Goal: Task Accomplishment & Management: Use online tool/utility

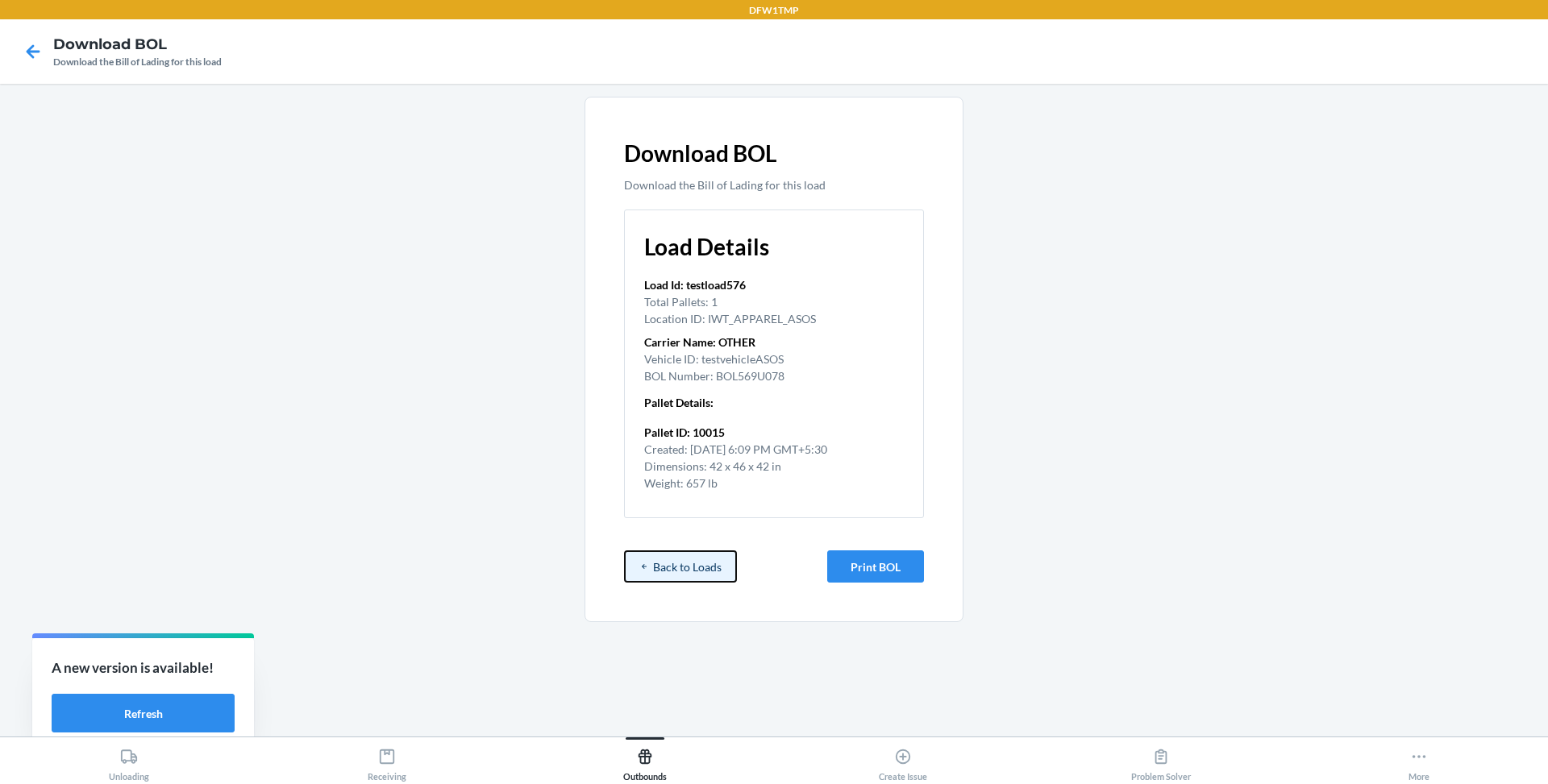
click at [674, 561] on button "Back to Loads" at bounding box center [680, 567] width 113 height 33
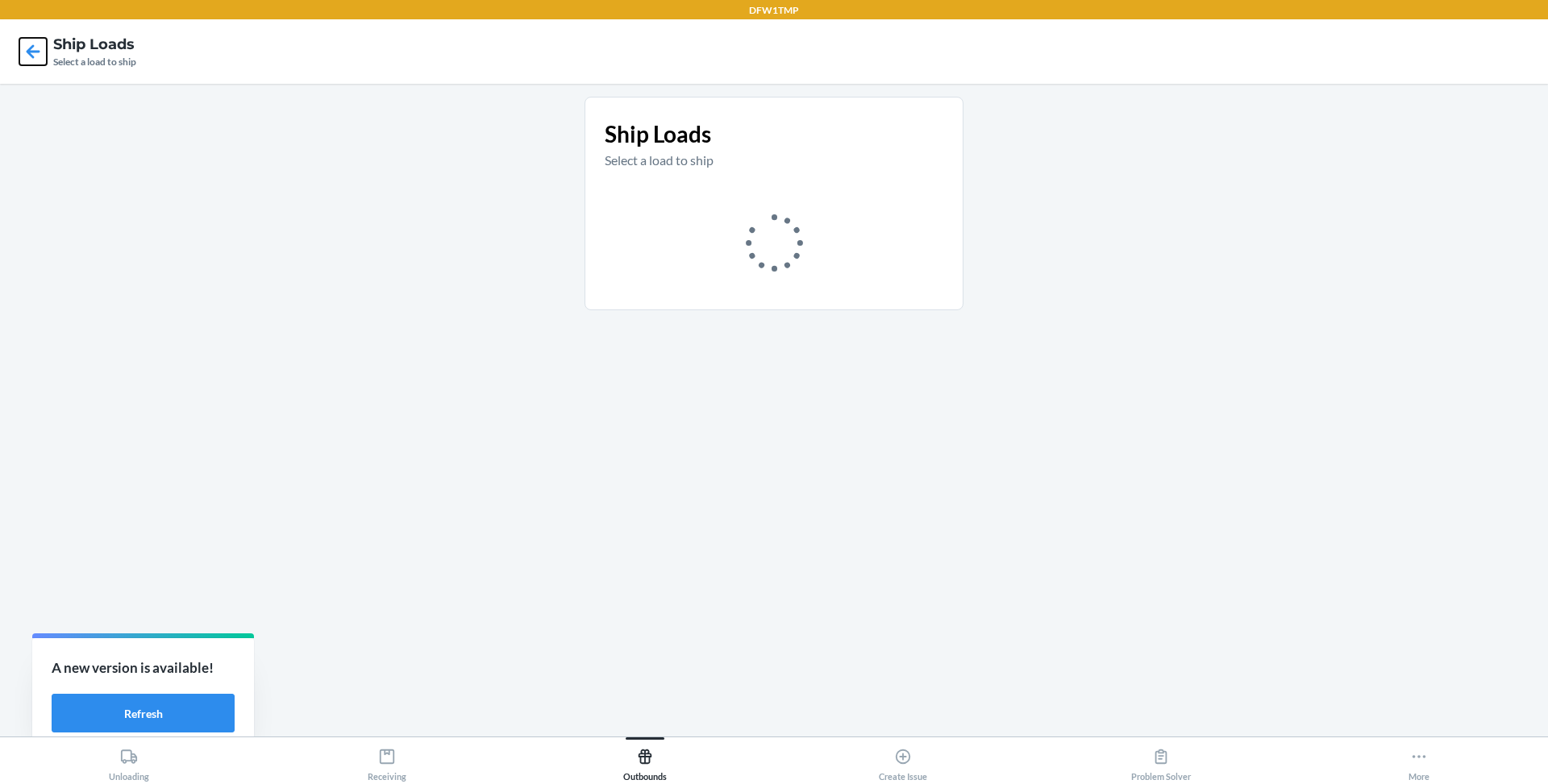
click at [34, 59] on icon at bounding box center [33, 52] width 27 height 27
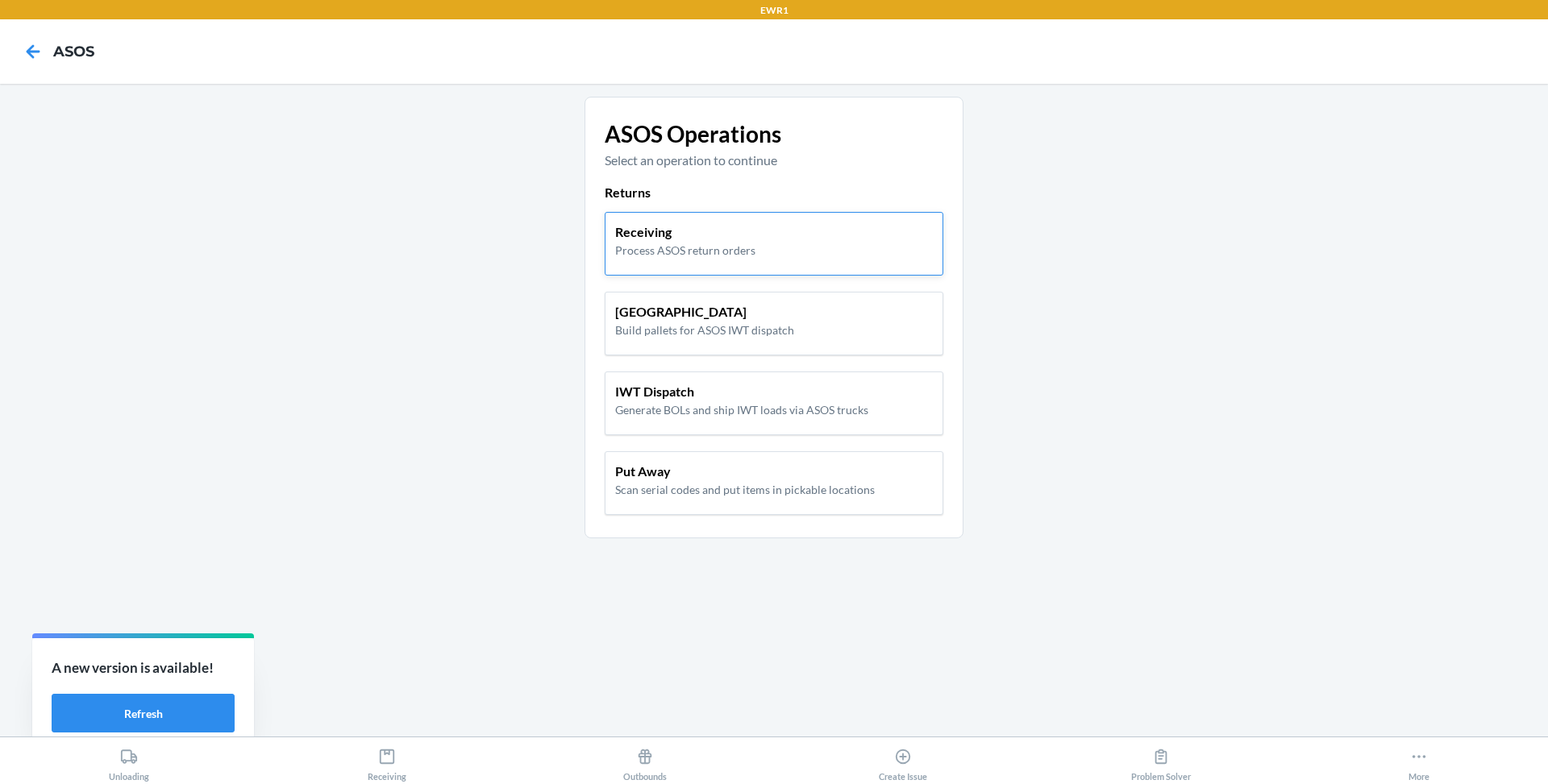
click at [707, 243] on p "Process ASOS return orders" at bounding box center [685, 250] width 140 height 17
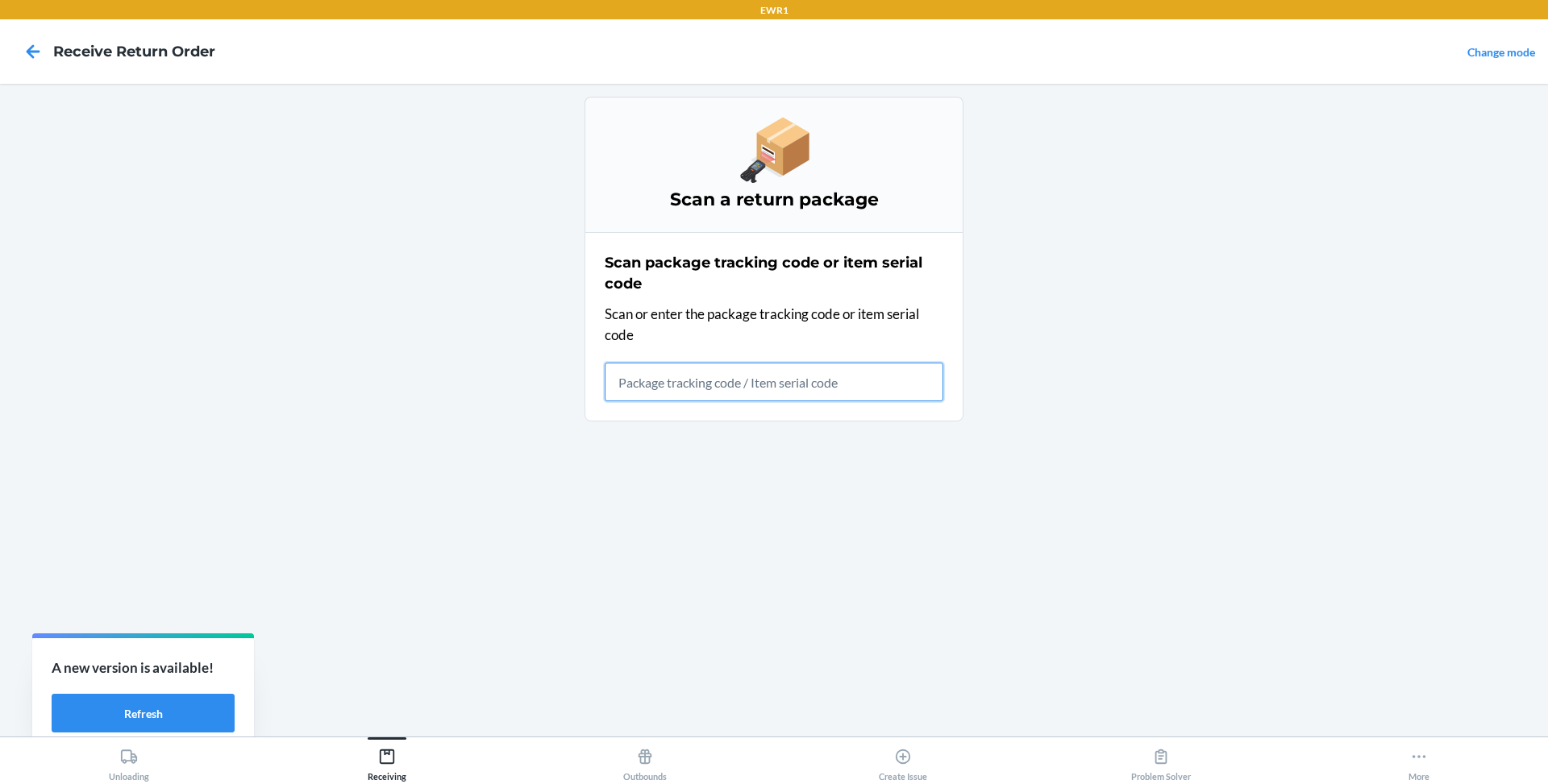
click at [673, 390] on input "text" at bounding box center [774, 382] width 339 height 39
click at [707, 380] on input "22JFG7M3M73BP7" at bounding box center [774, 382] width 339 height 39
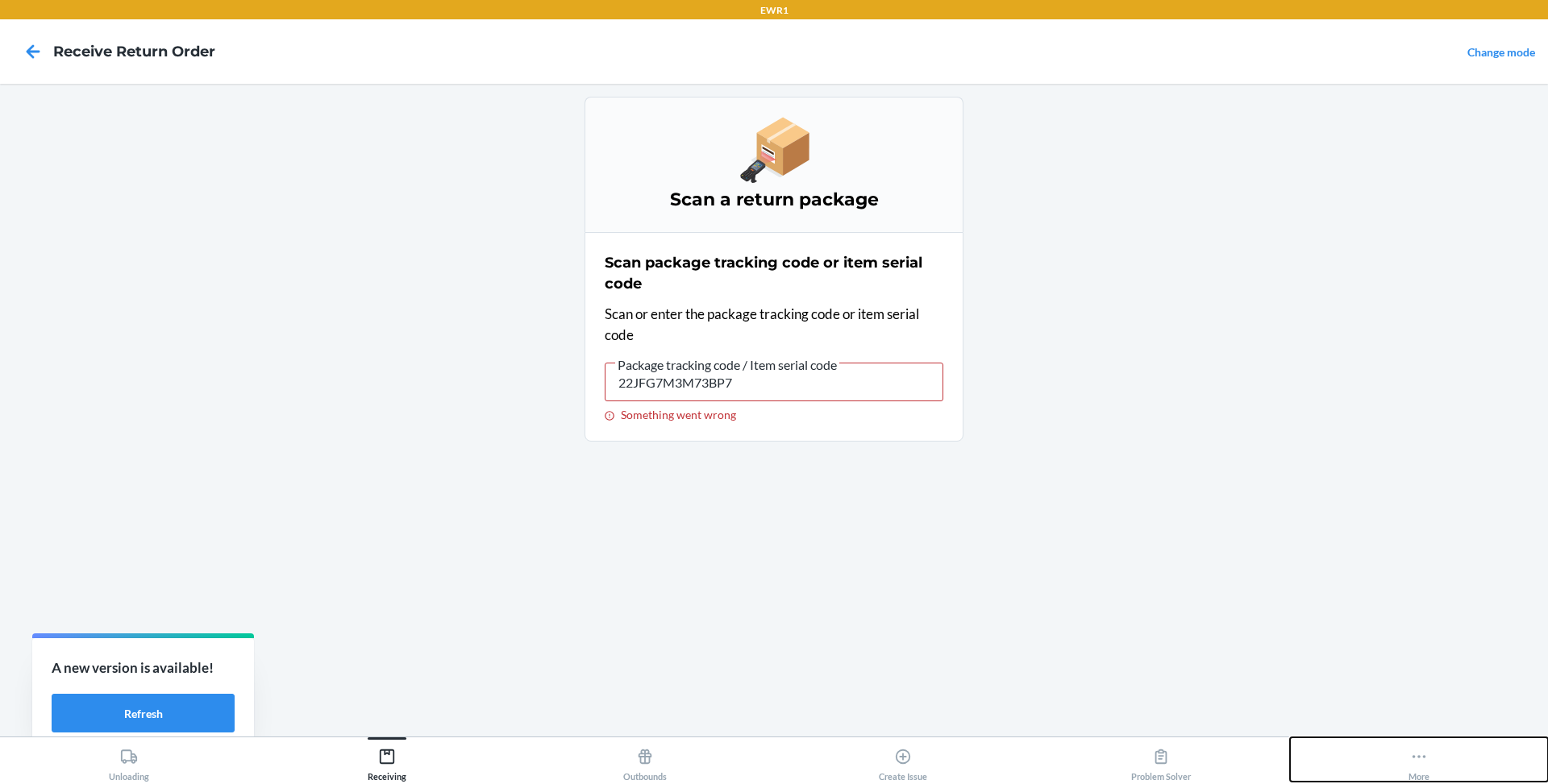
click at [1428, 776] on div "More" at bounding box center [1418, 761] width 21 height 41
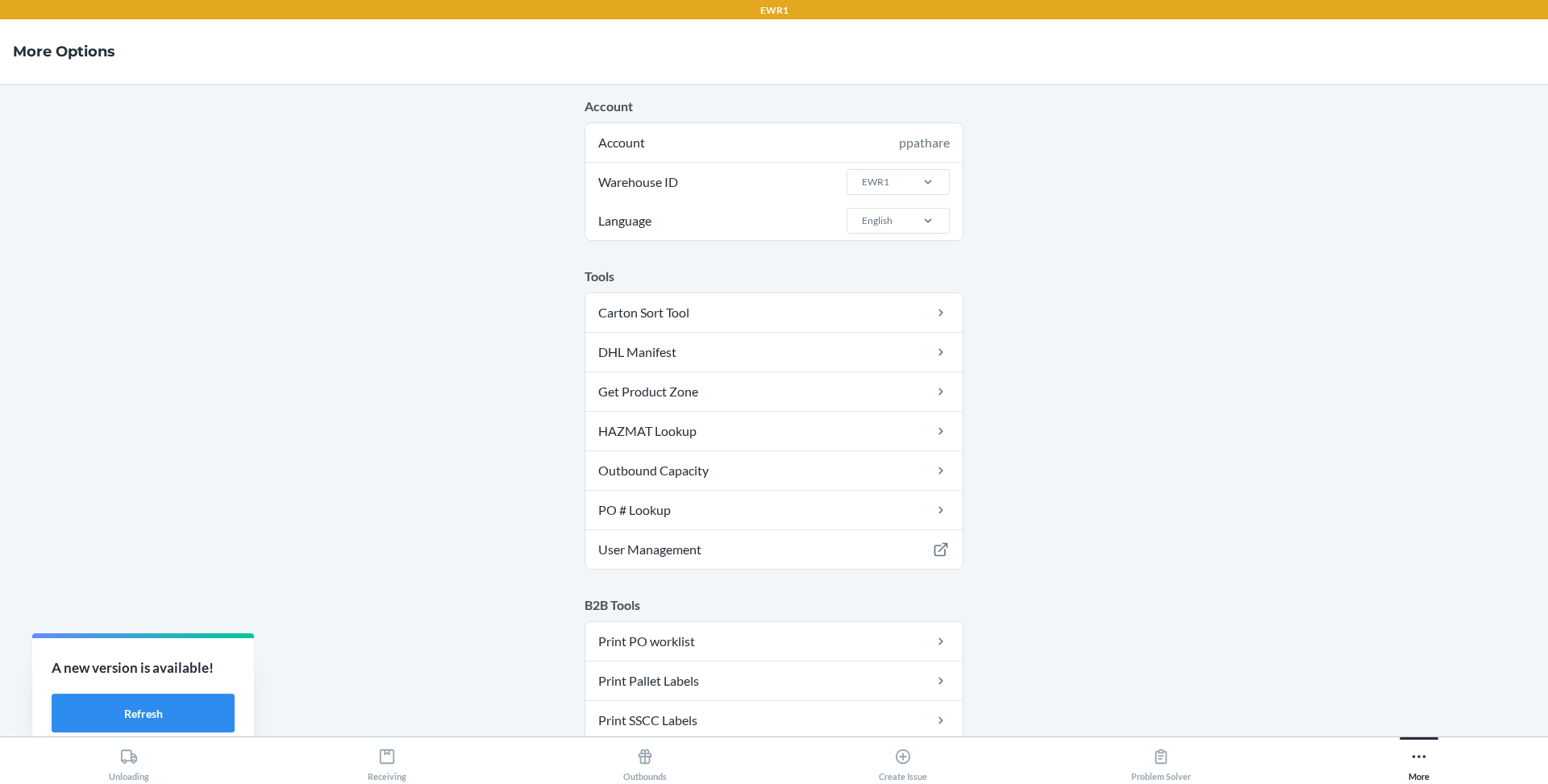
click at [911, 195] on div "EWR1" at bounding box center [899, 182] width 103 height 39
click at [861, 189] on input "Warehouse ID EWR1" at bounding box center [861, 182] width 2 height 14
click at [909, 177] on div at bounding box center [928, 182] width 42 height 16
click at [861, 177] on input "Warehouse ID 0 results available. Select is focused ,type to refine list, press…" at bounding box center [861, 182] width 2 height 14
type input "df"
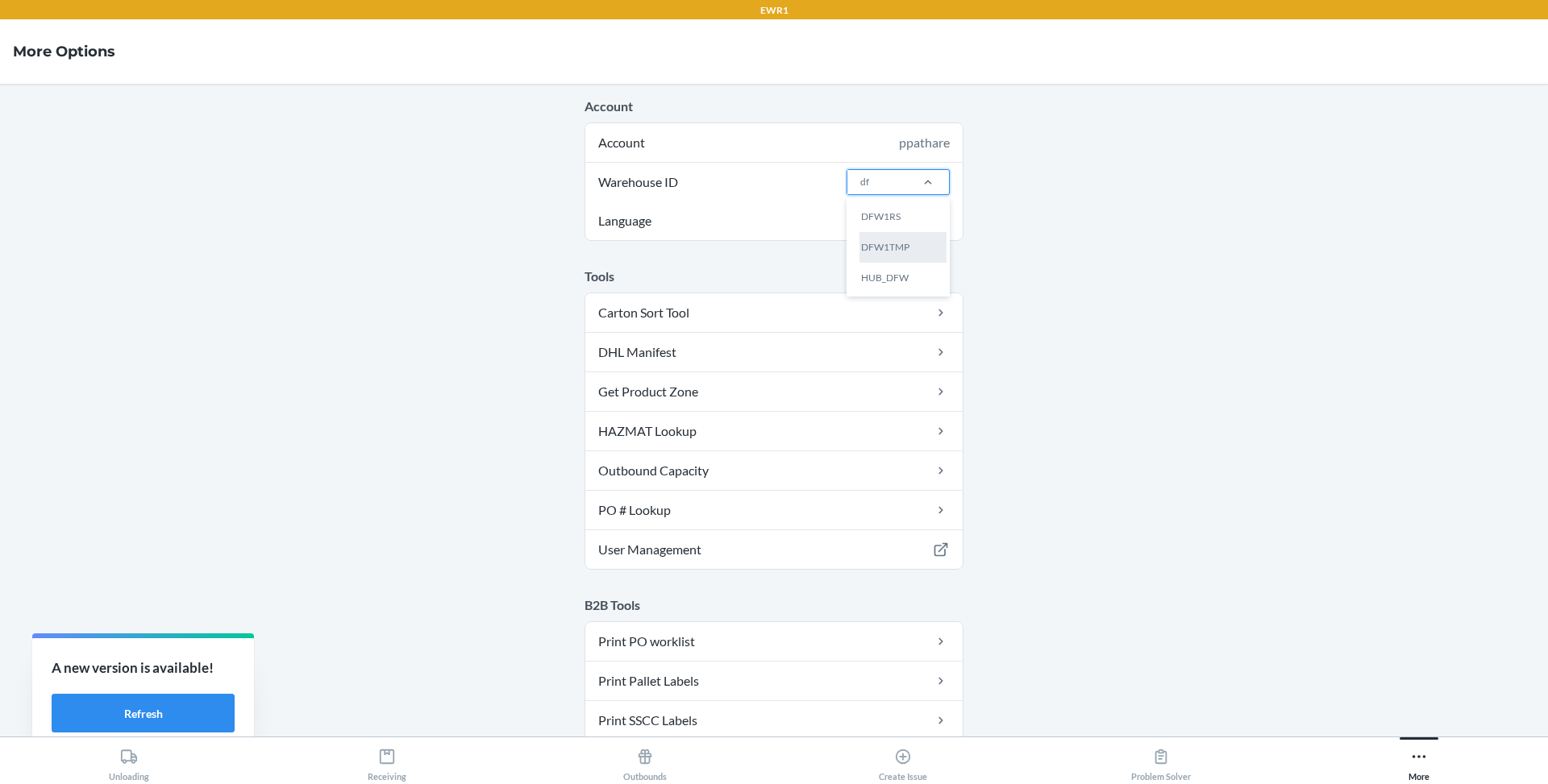
click at [889, 248] on div "DFW1TMP" at bounding box center [903, 247] width 87 height 31
click at [870, 189] on input "df" at bounding box center [866, 182] width 11 height 14
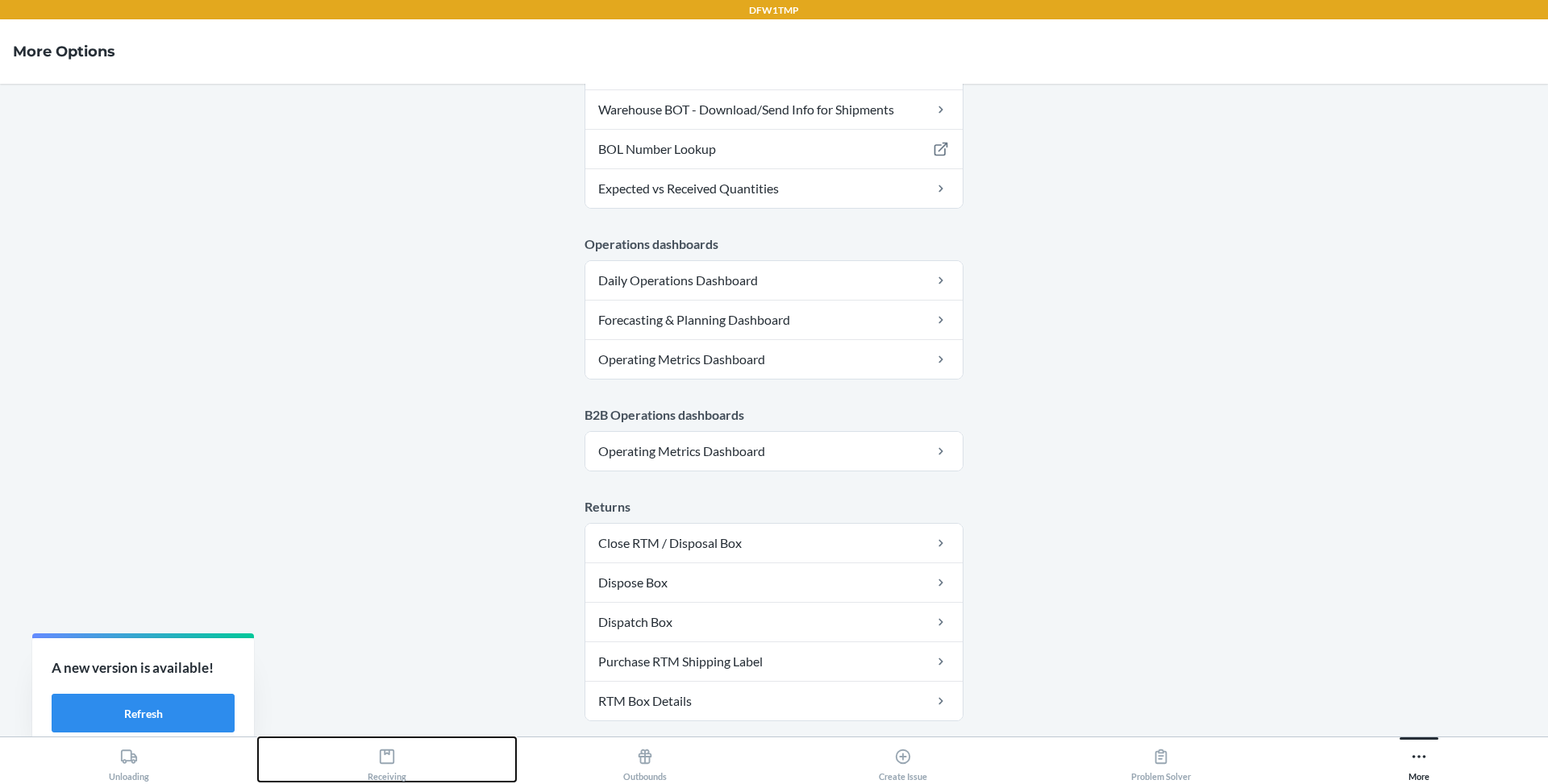
click at [406, 760] on button "Receiving" at bounding box center [387, 759] width 258 height 44
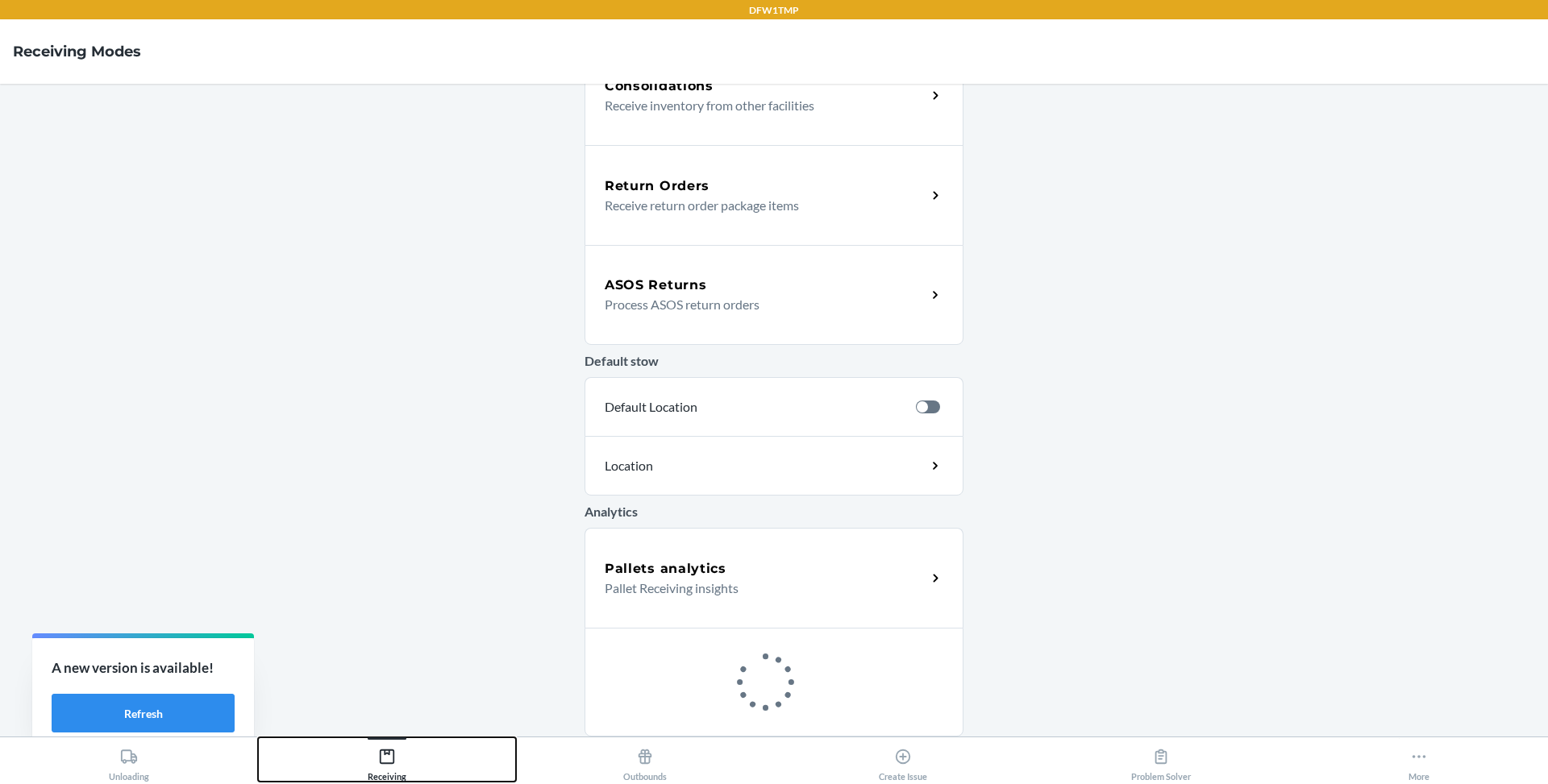
scroll to position [445, 0]
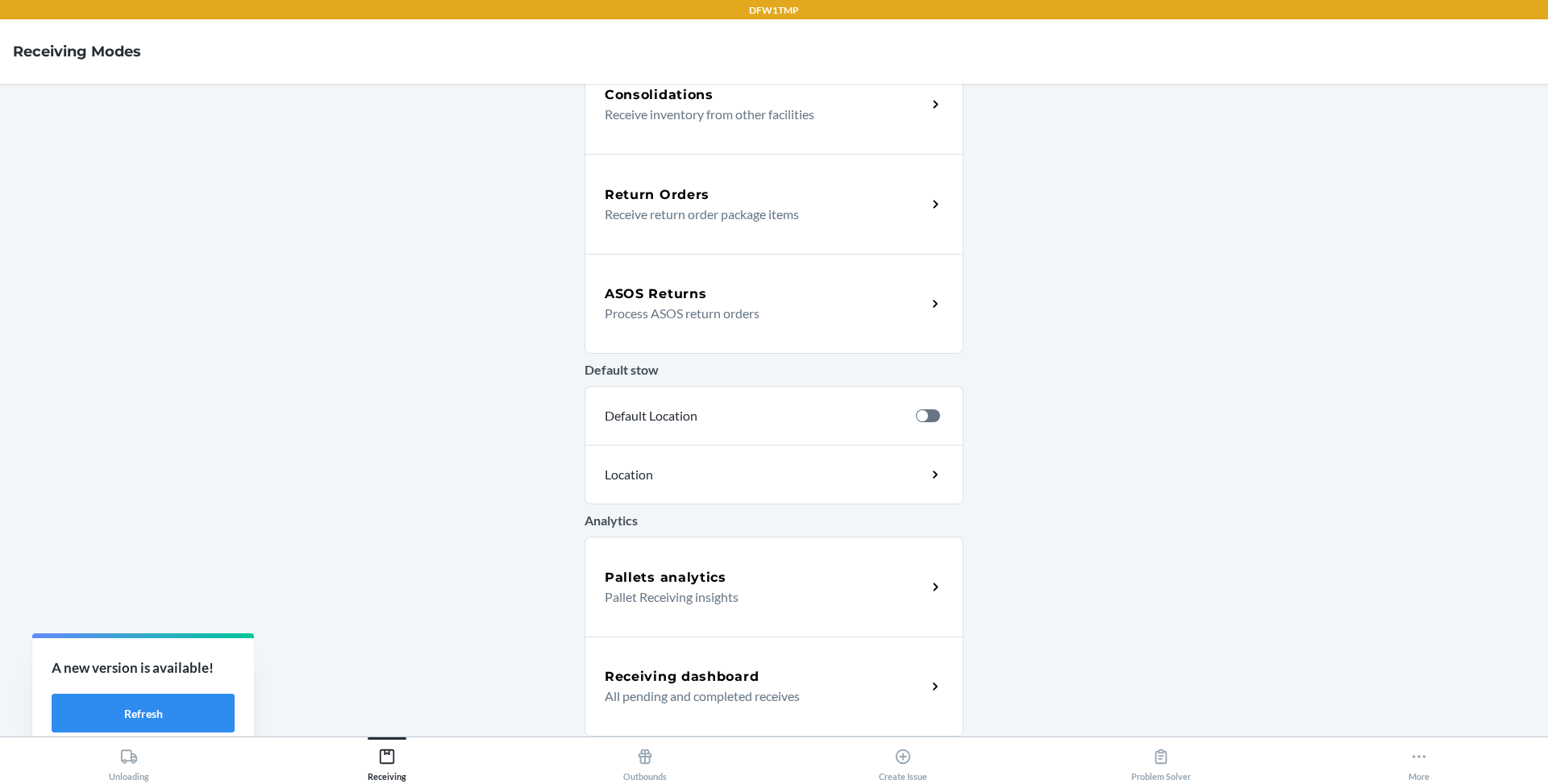
click at [822, 301] on div "ASOS Returns Process ASOS return orders" at bounding box center [765, 303] width 322 height 39
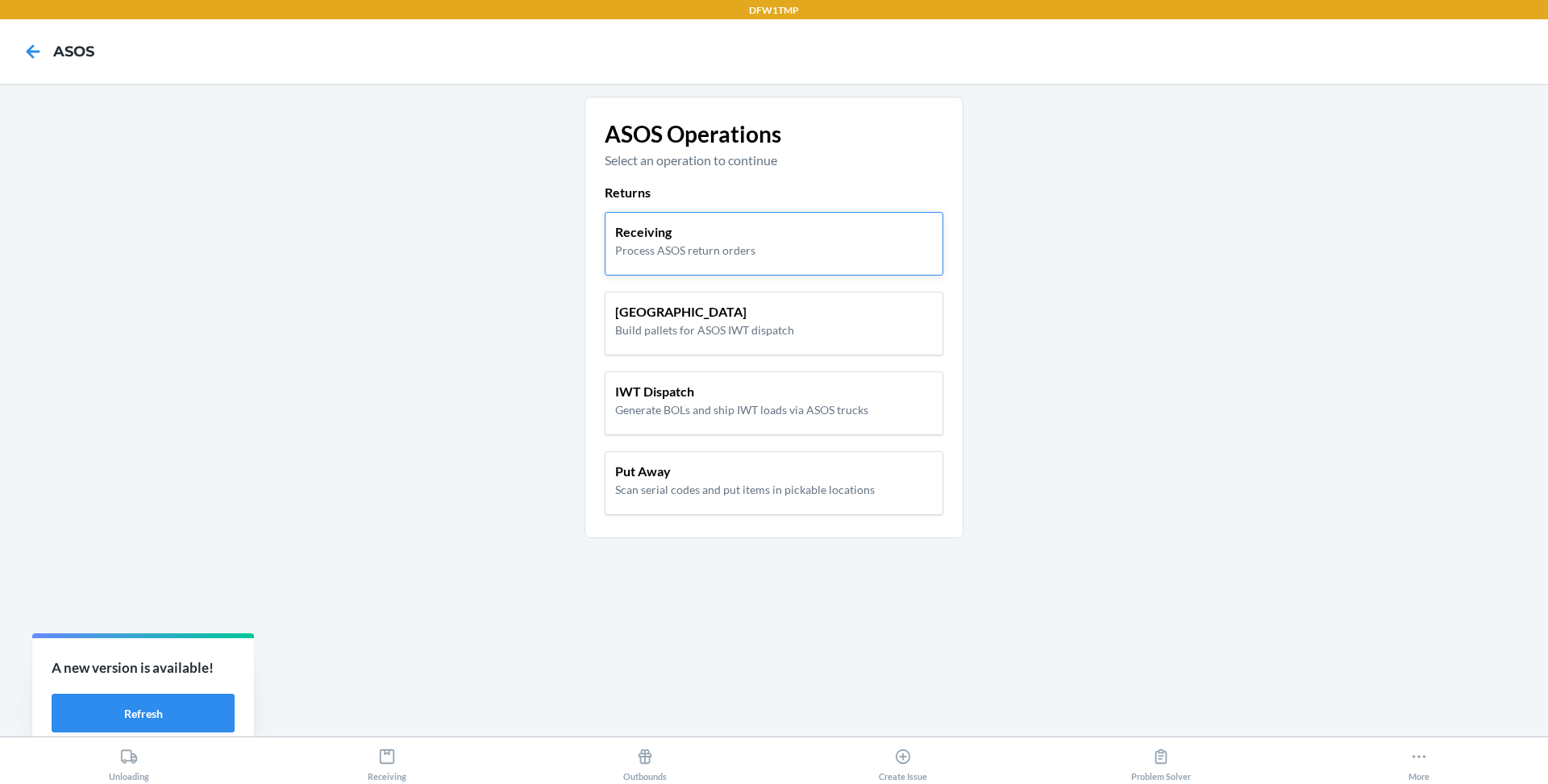
click at [746, 245] on p "Process ASOS return orders" at bounding box center [685, 250] width 140 height 17
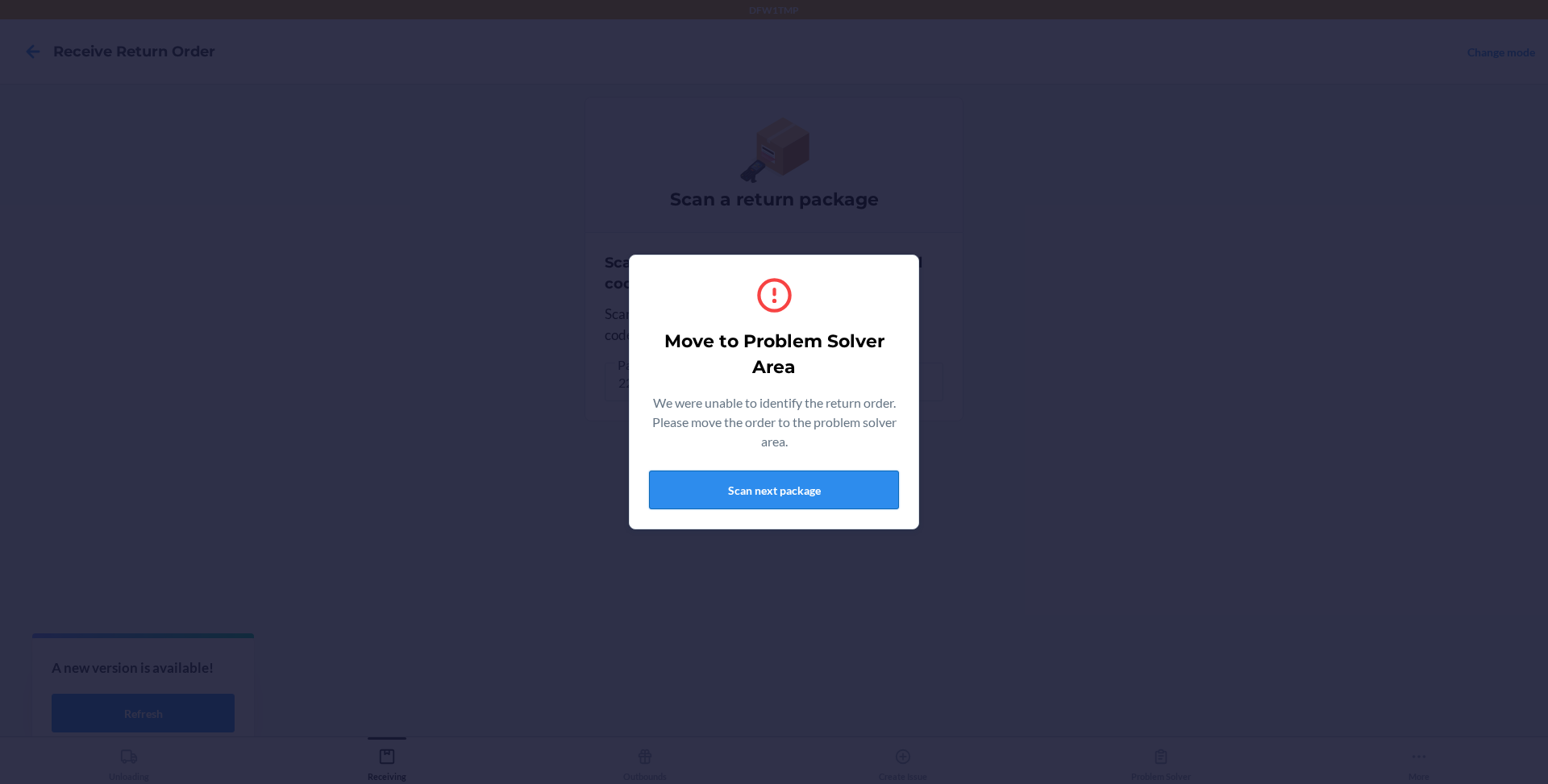
click at [852, 494] on button "Scan next package" at bounding box center [774, 490] width 250 height 39
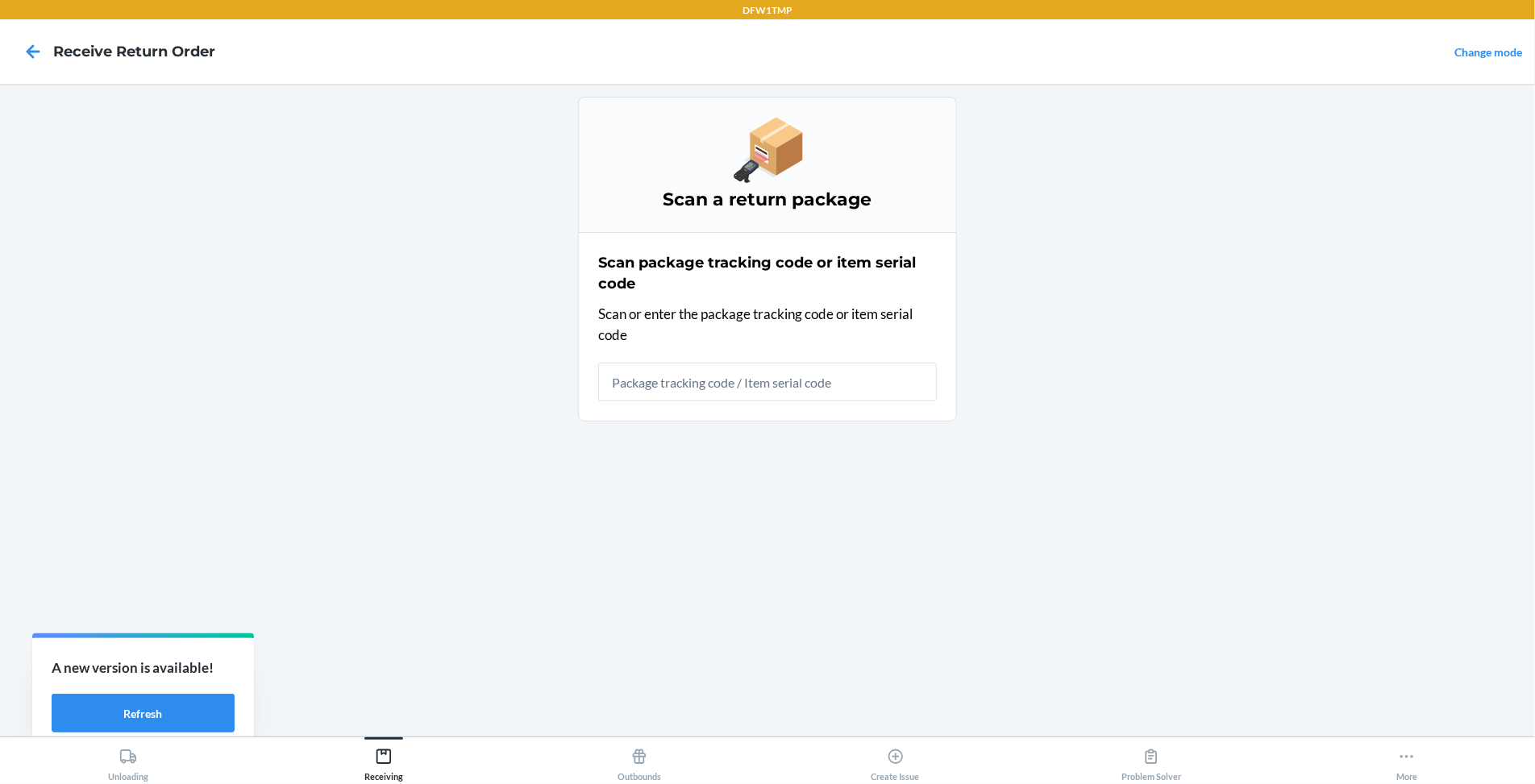
click at [1043, 186] on main "Scan a return package Scan package tracking code or item serial code Scan or en…" at bounding box center [767, 410] width 1535 height 653
click at [219, 707] on button "Refresh" at bounding box center [143, 712] width 183 height 39
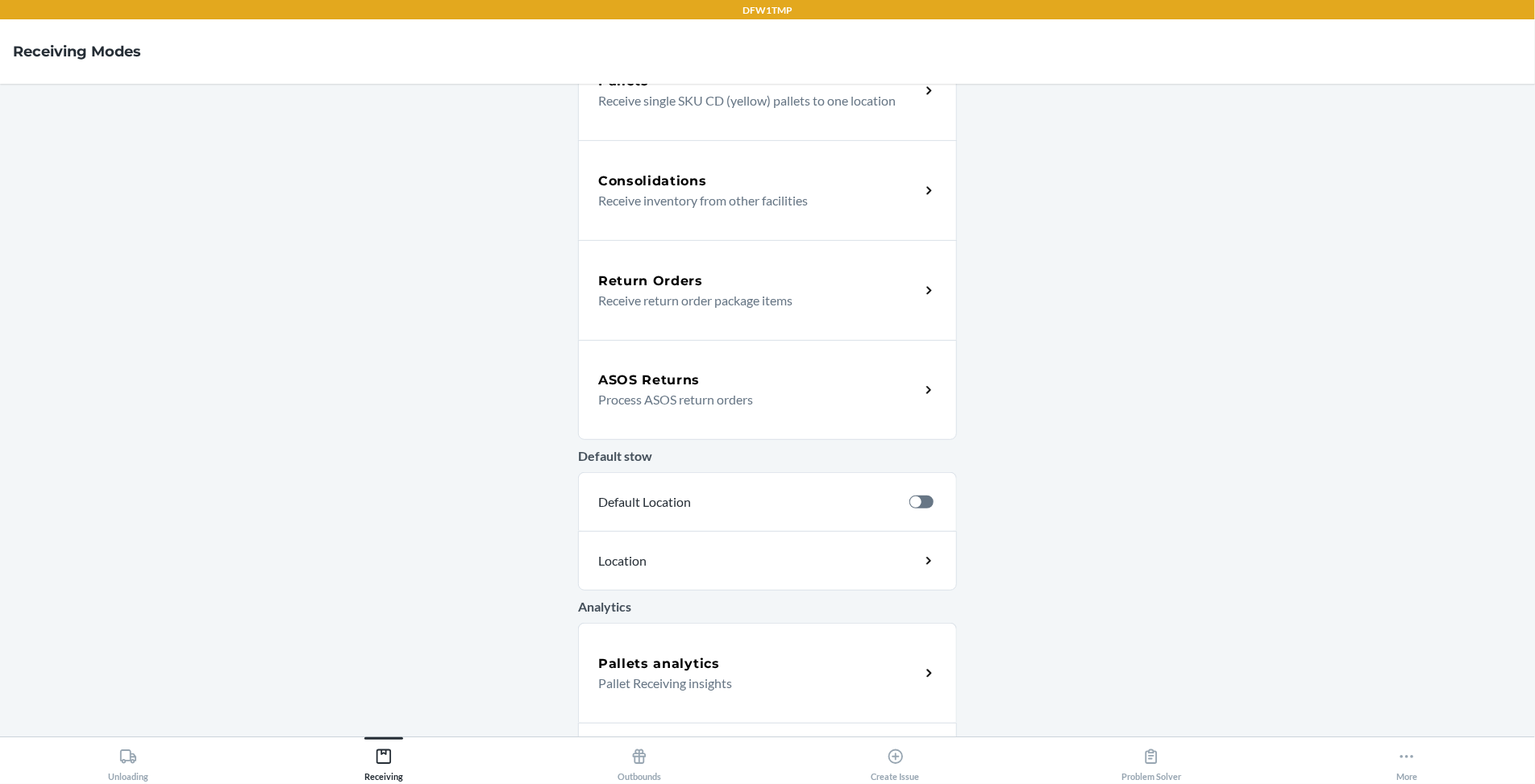
scroll to position [436, 0]
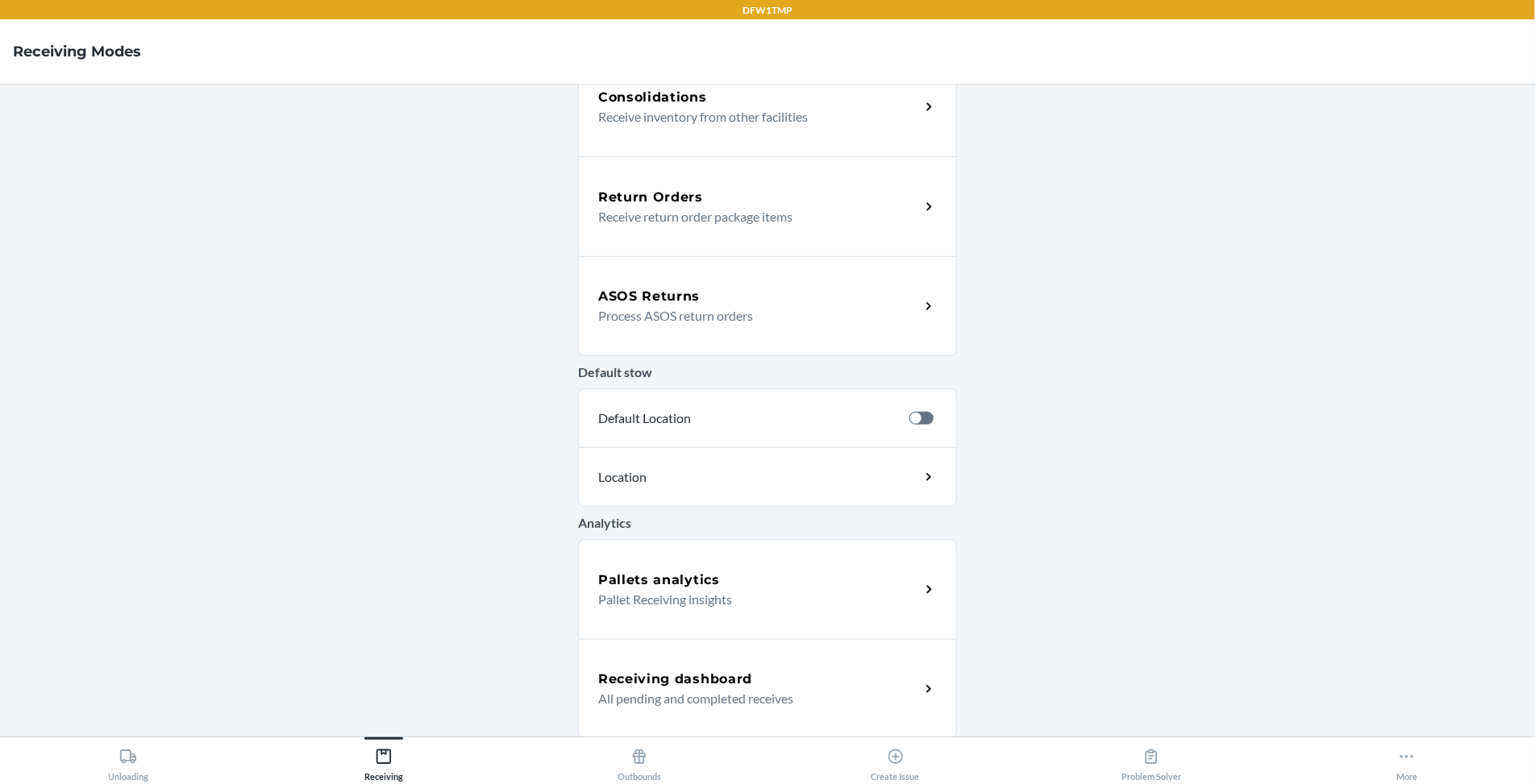
click at [736, 315] on p "Process ASOS return orders" at bounding box center [752, 315] width 309 height 19
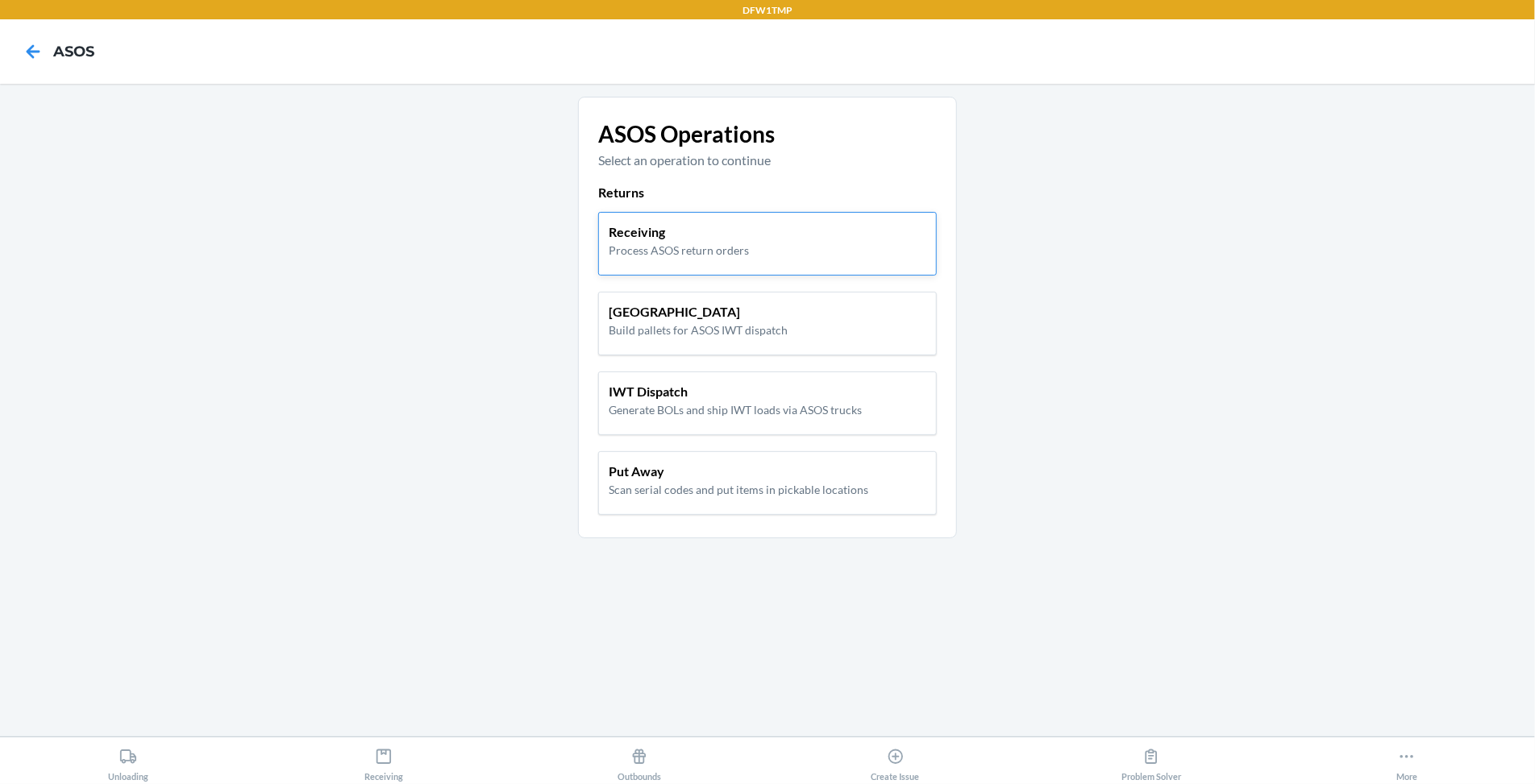
click at [729, 220] on div "Receiving Process ASOS return orders" at bounding box center [767, 244] width 339 height 63
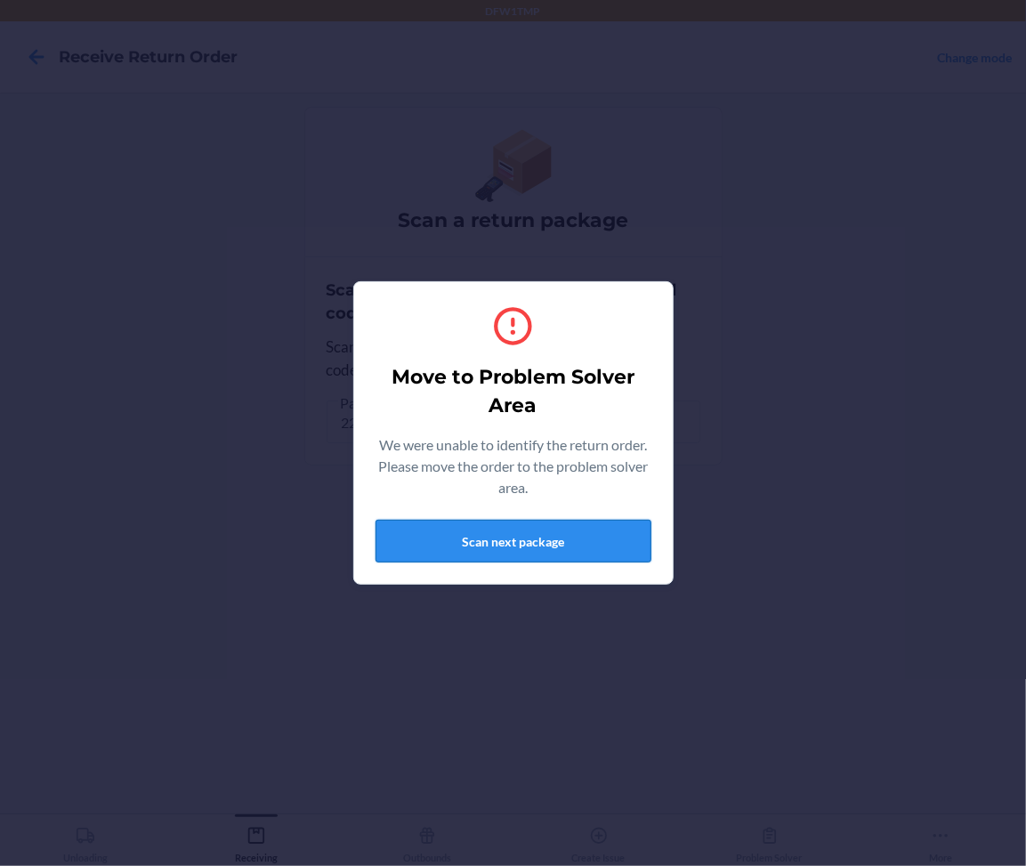
click at [614, 533] on button "Scan next package" at bounding box center [514, 541] width 276 height 43
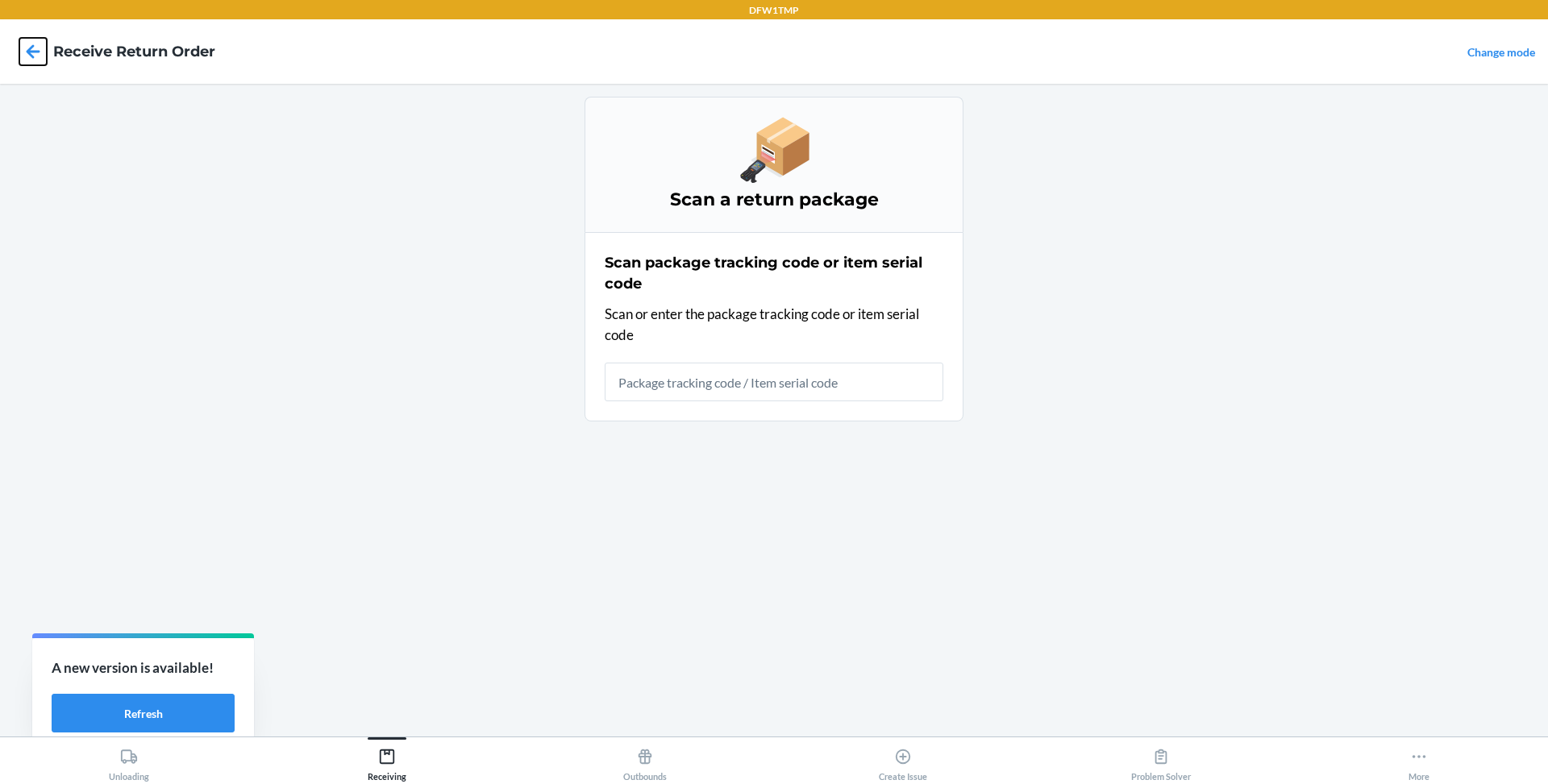
click at [35, 41] on icon at bounding box center [33, 52] width 27 height 27
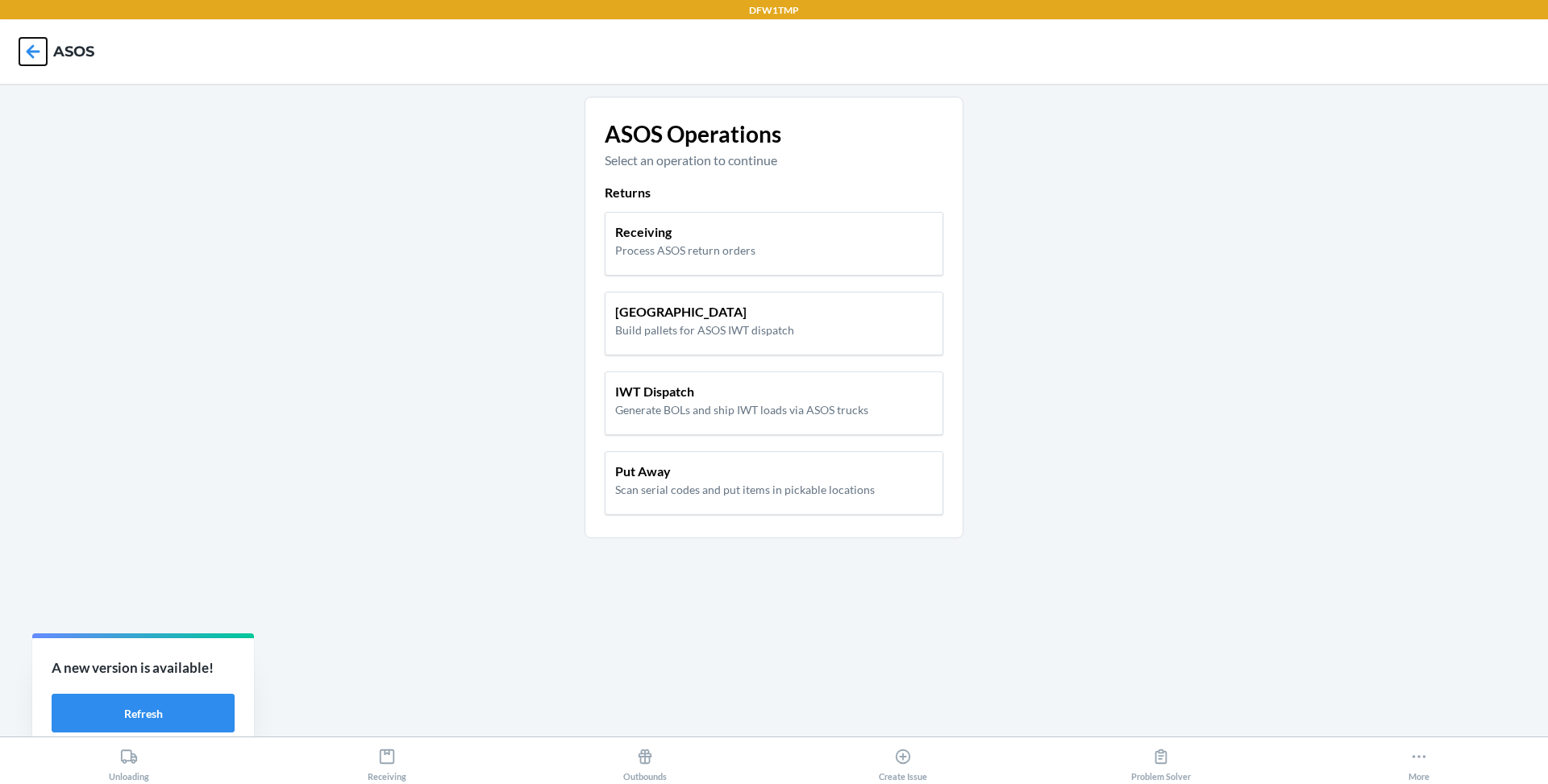
drag, startPoint x: 35, startPoint y: 43, endPoint x: 241, endPoint y: 133, distance: 224.8
click at [241, 133] on div "DFW1TMP ASOS ASOS Operations Select an operation to continue Returns Receiving …" at bounding box center [774, 392] width 1548 height 784
click at [241, 133] on main "ASOS Operations Select an operation to continue Returns Receiving Process ASOS …" at bounding box center [774, 410] width 1548 height 653
click at [685, 386] on p "IWT Dispatch" at bounding box center [741, 391] width 253 height 19
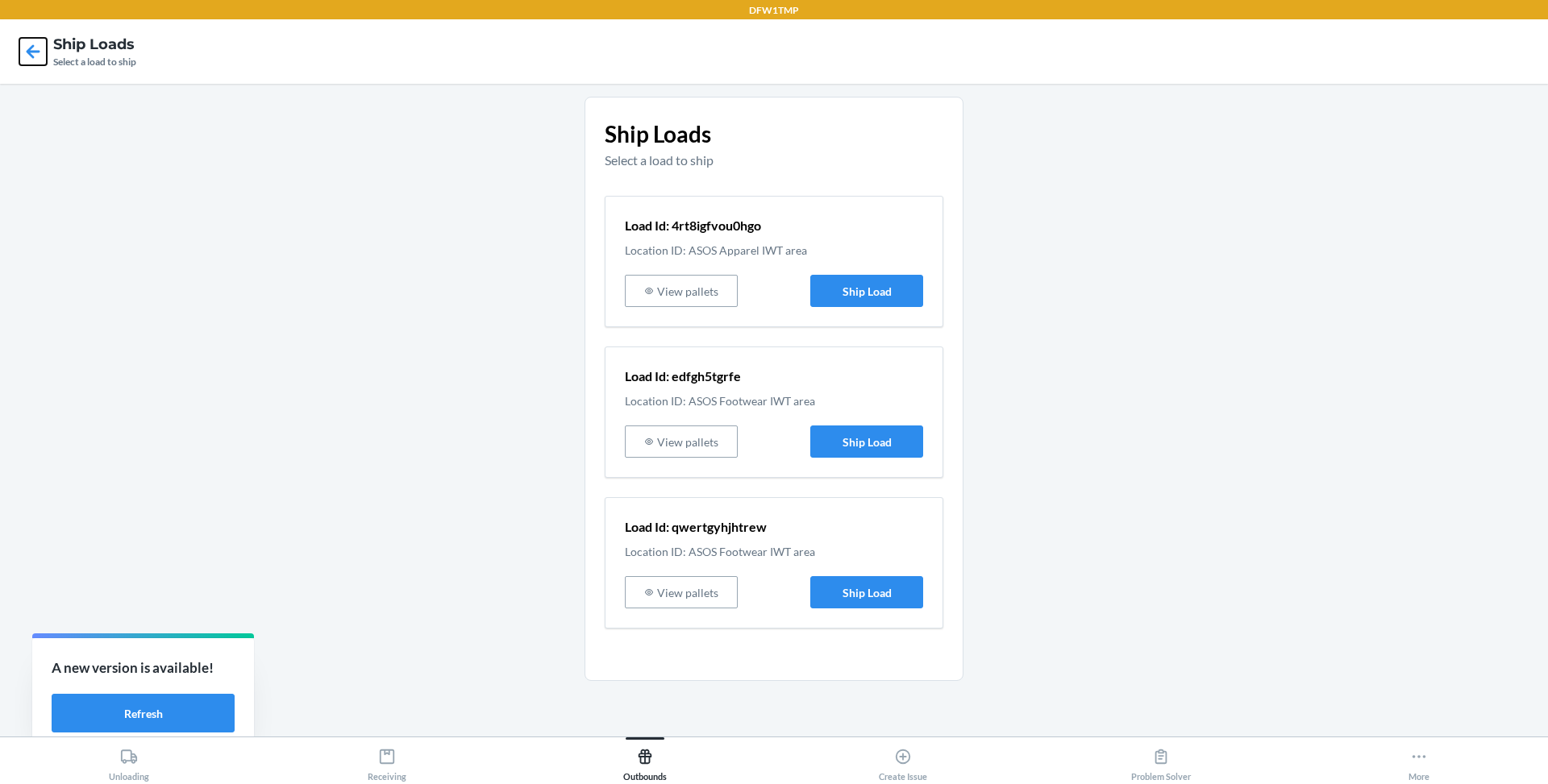
click at [34, 55] on icon at bounding box center [33, 52] width 27 height 27
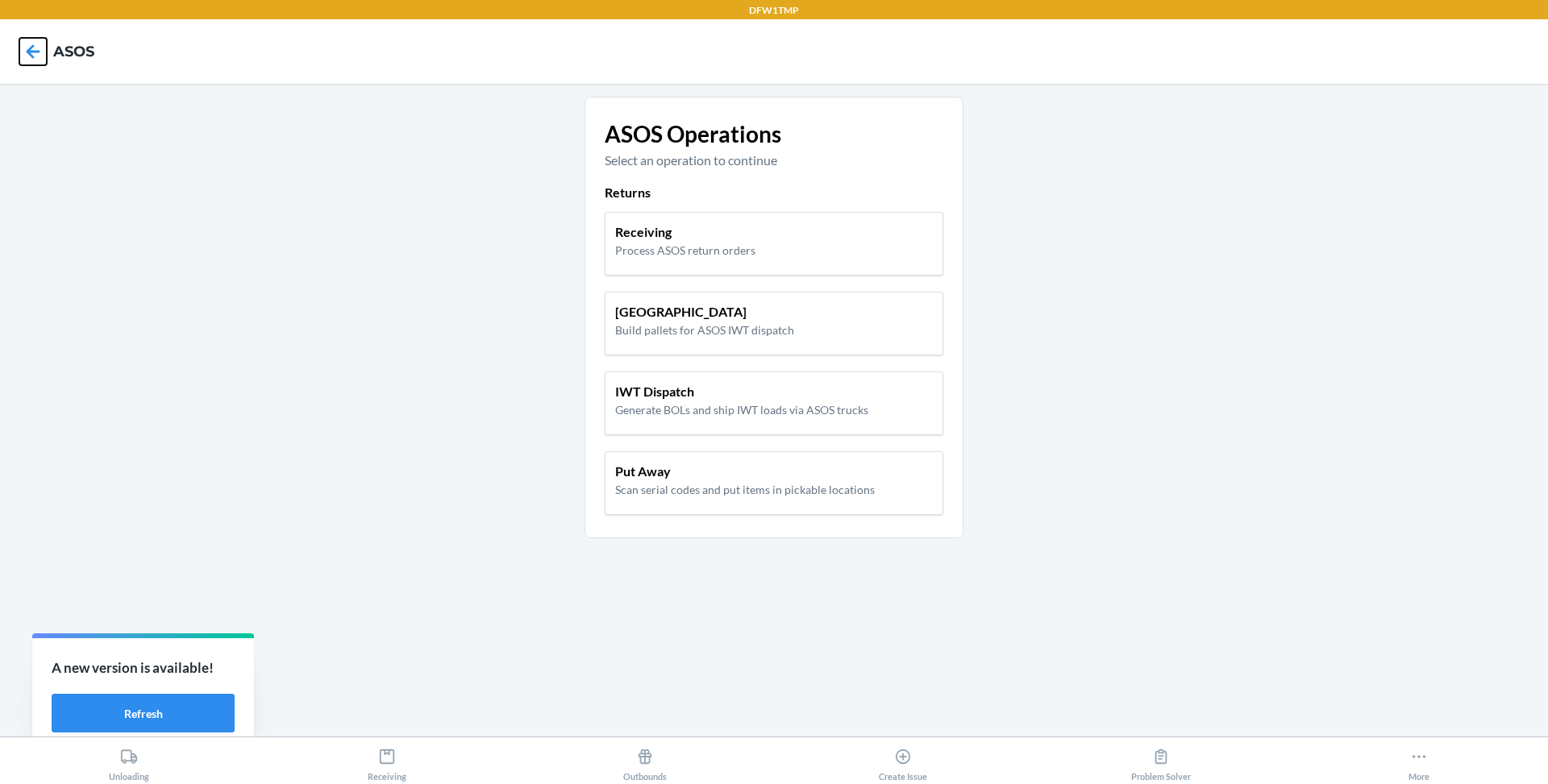
click at [34, 55] on icon at bounding box center [33, 52] width 27 height 27
